Goal: Navigation & Orientation: Find specific page/section

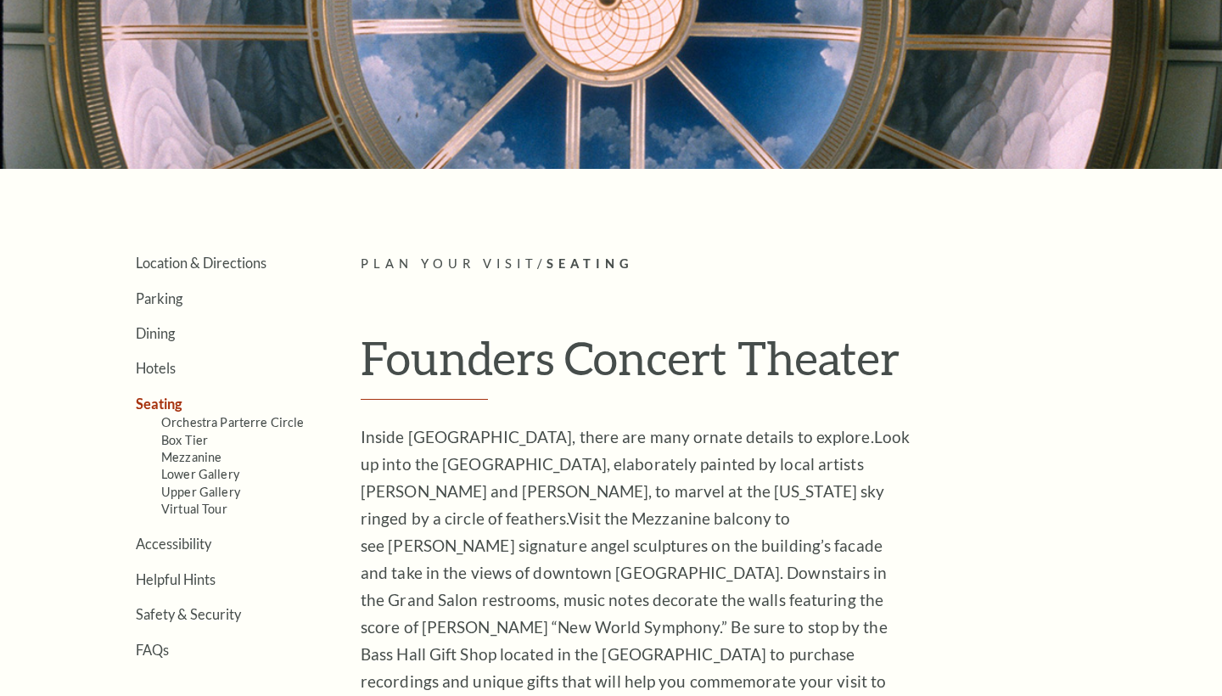
scroll to position [211, 0]
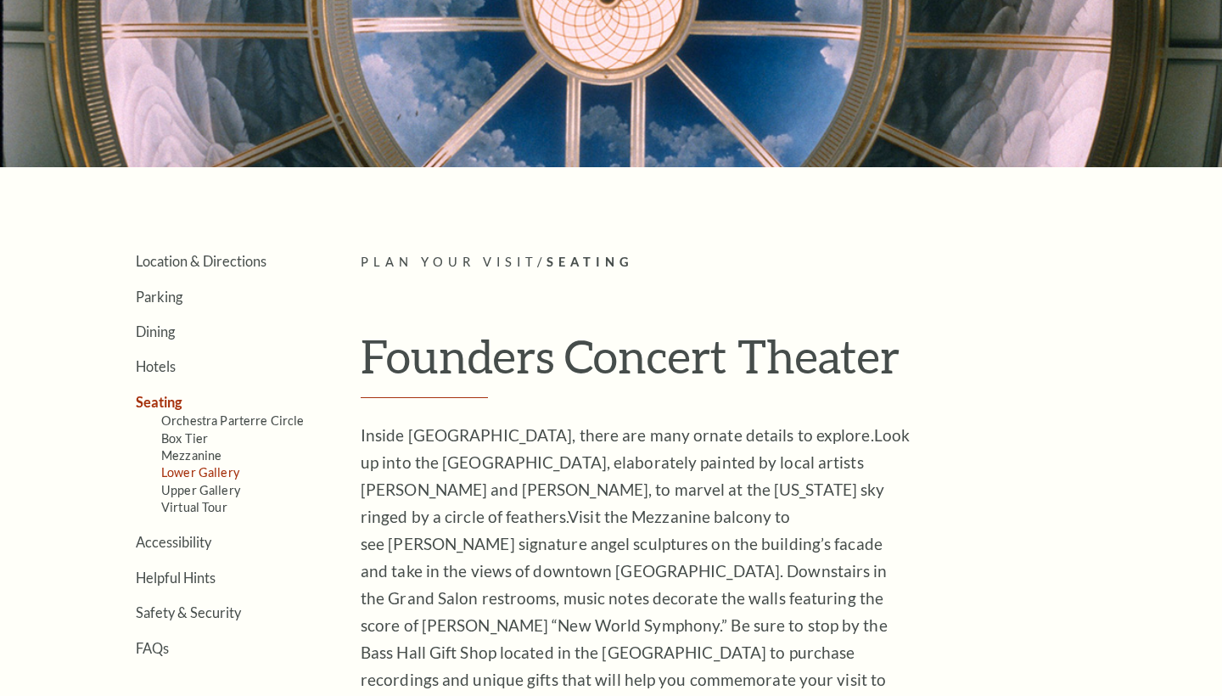
click at [215, 465] on link "Lower Gallery" at bounding box center [200, 472] width 78 height 14
click at [269, 432] on li "Box Tier" at bounding box center [235, 437] width 149 height 17
click at [275, 424] on link "Orchestra Parterre Circle" at bounding box center [232, 420] width 143 height 14
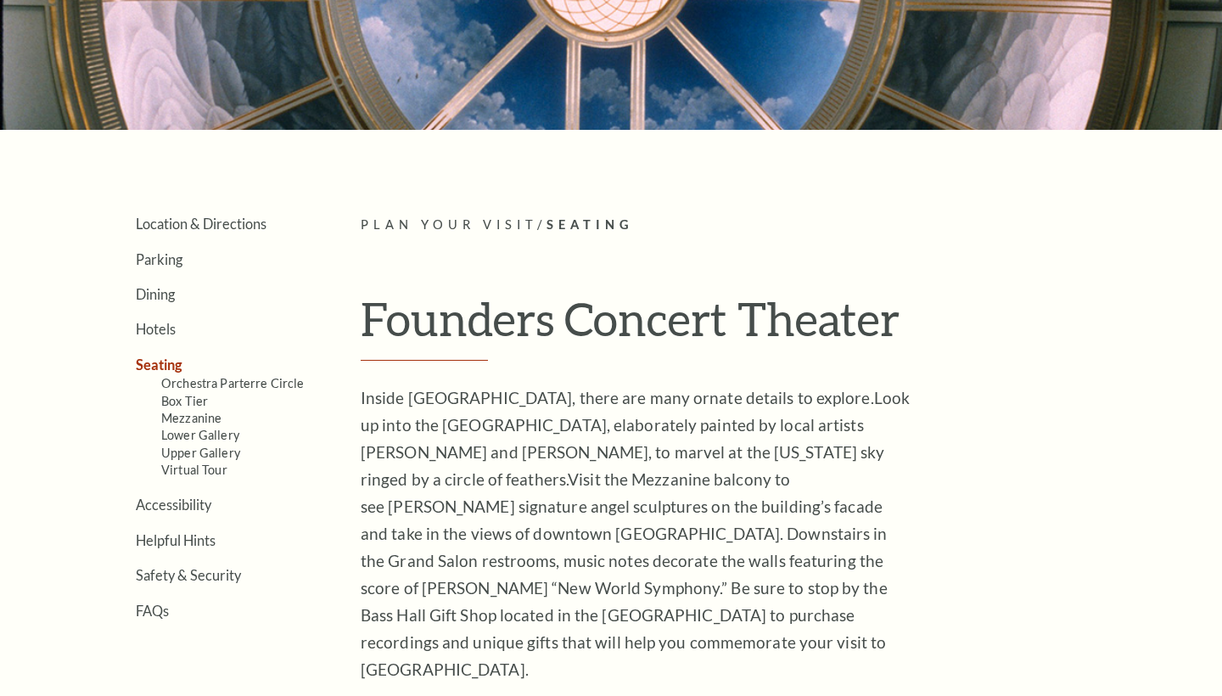
scroll to position [250, 0]
click at [205, 413] on link "Mezzanine" at bounding box center [191, 417] width 60 height 14
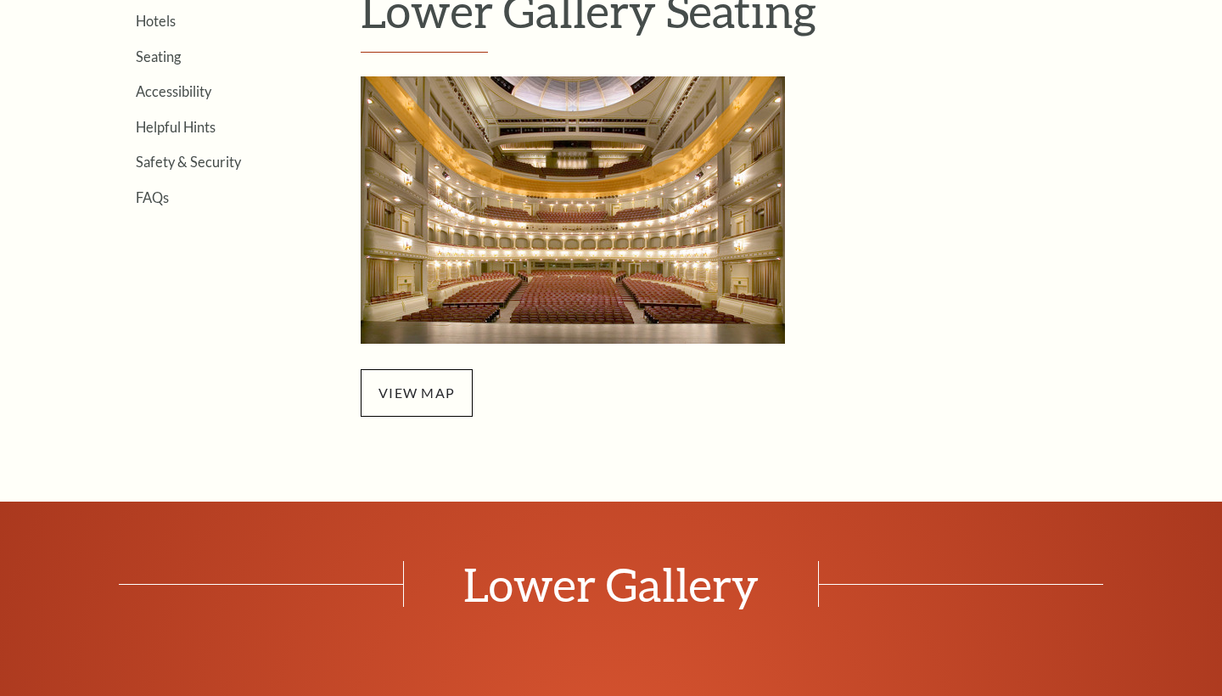
scroll to position [579, 0]
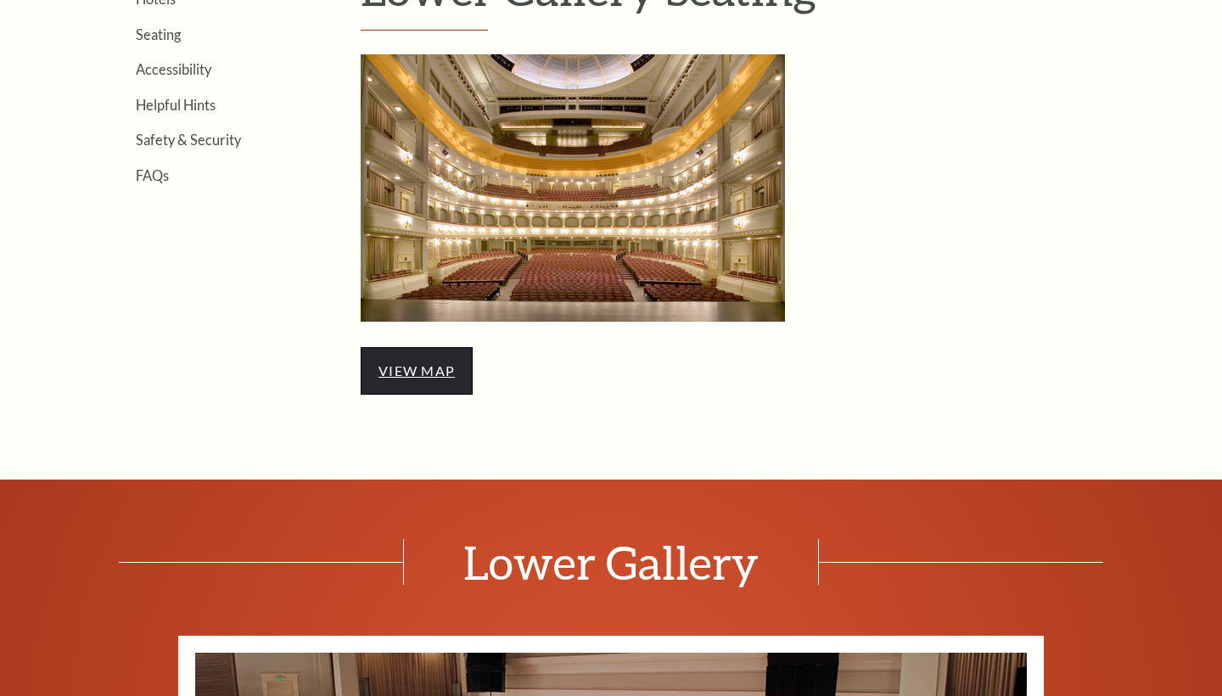
click at [392, 374] on link "view map" at bounding box center [417, 370] width 76 height 16
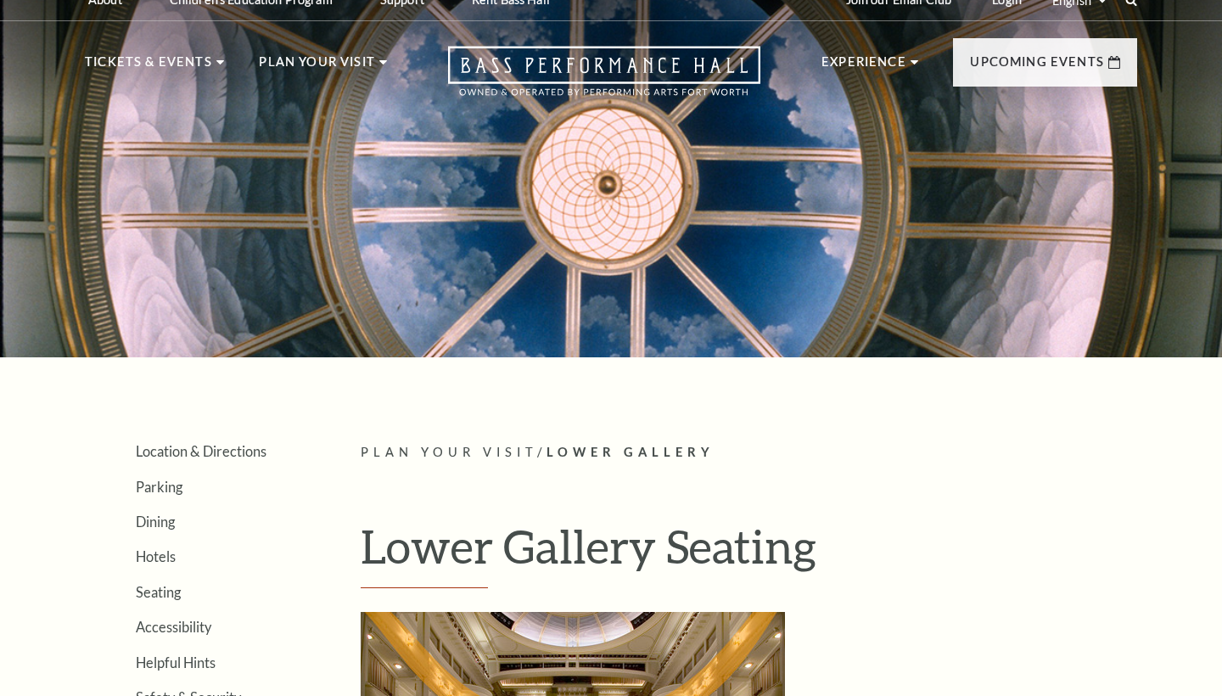
scroll to position [259, 0]
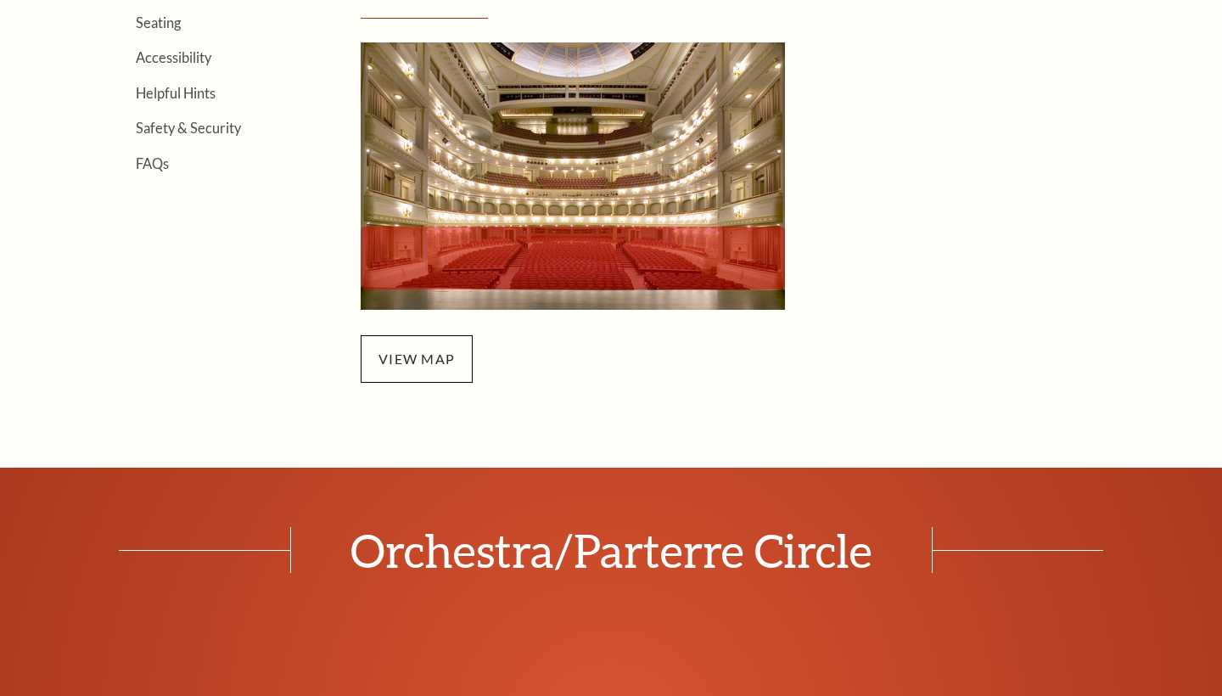
scroll to position [596, 0]
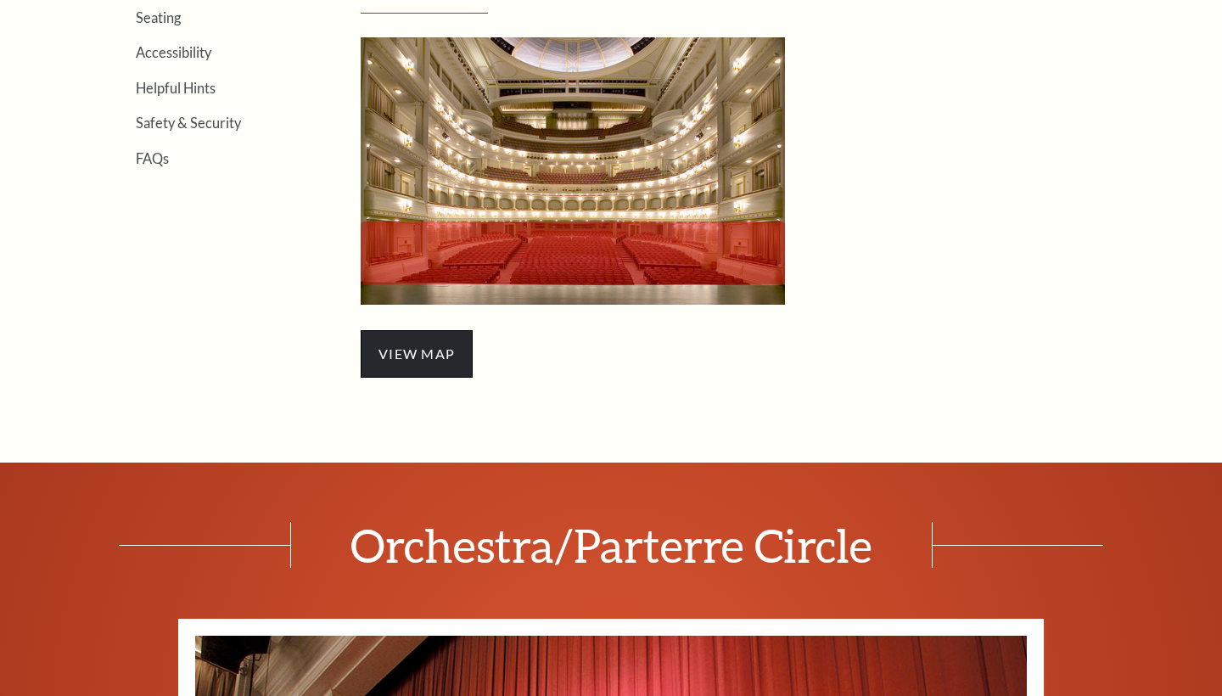
click at [431, 344] on span "view map" at bounding box center [417, 354] width 112 height 48
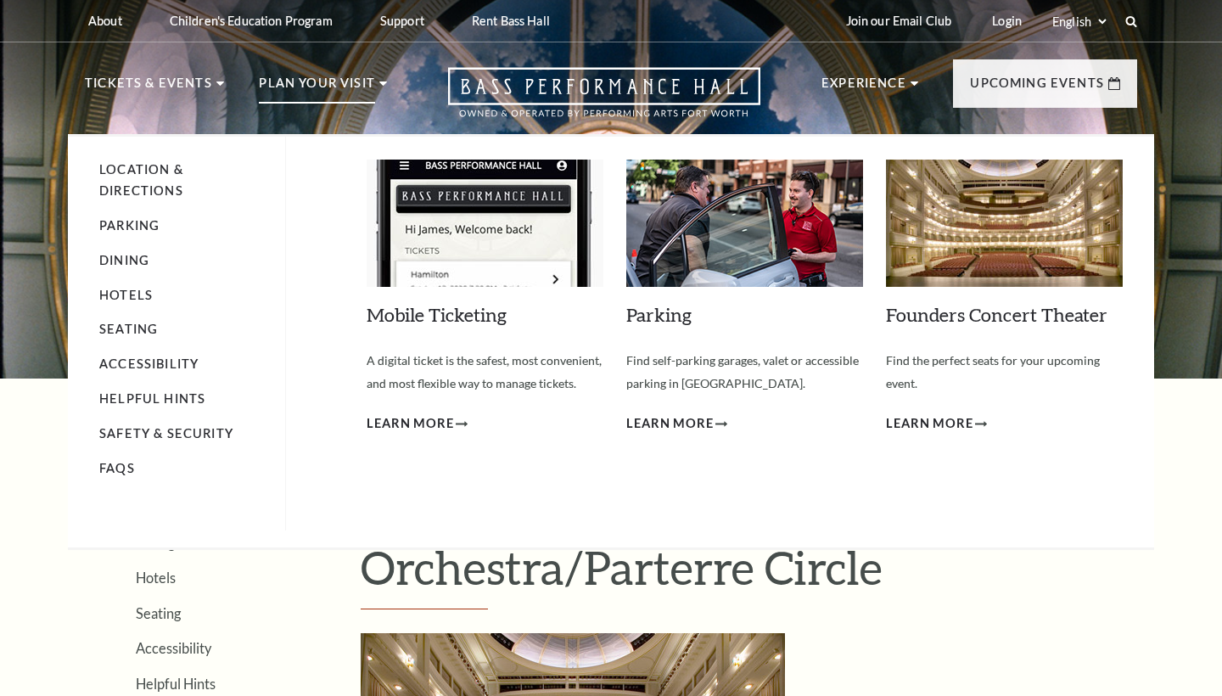
scroll to position [0, 0]
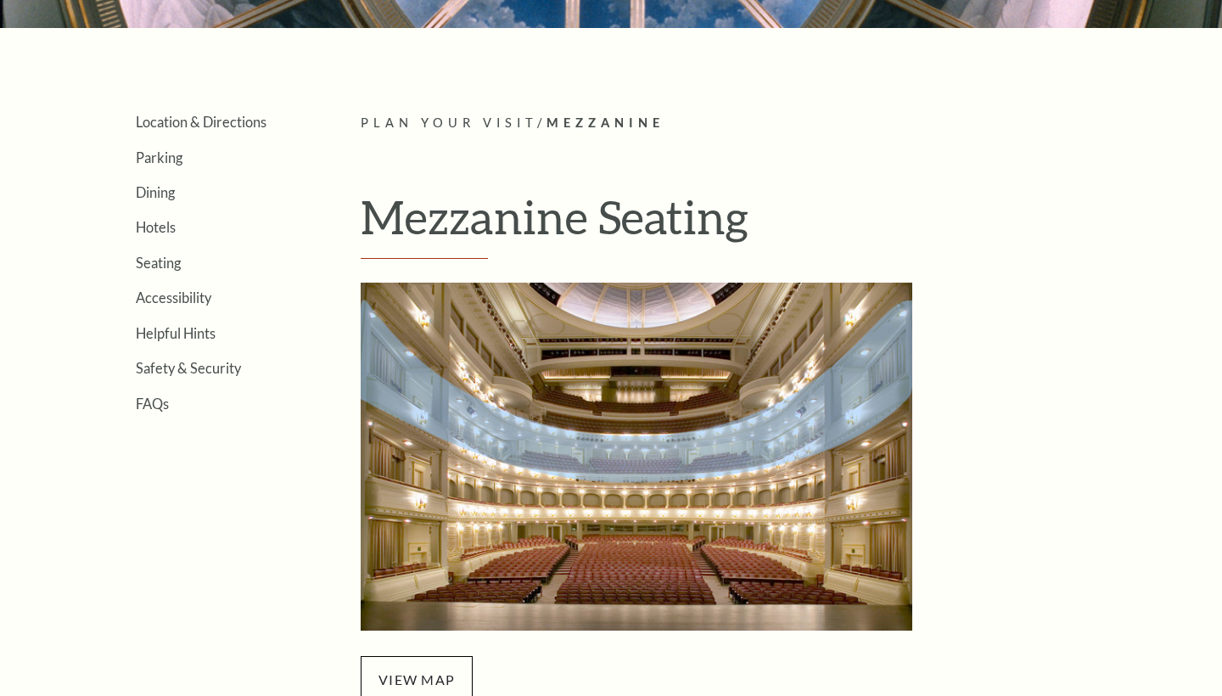
scroll to position [351, 0]
click at [403, 662] on span "view map" at bounding box center [417, 680] width 112 height 48
